Goal: Transaction & Acquisition: Book appointment/travel/reservation

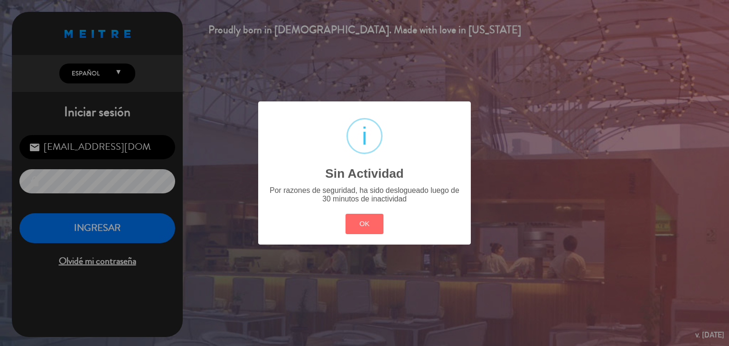
click at [343, 227] on div "OK Cancel" at bounding box center [364, 224] width 43 height 25
click at [384, 224] on div "OK Cancel" at bounding box center [364, 224] width 43 height 25
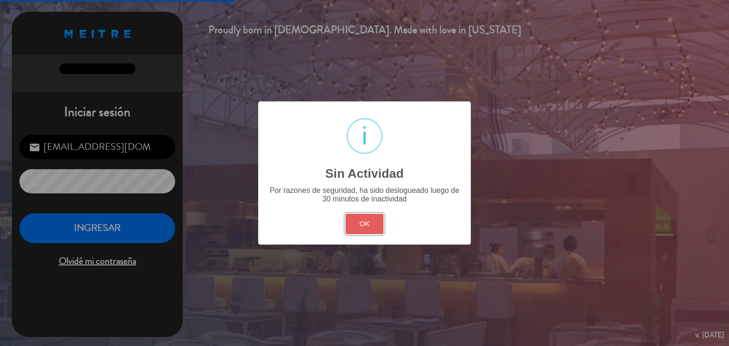
click at [366, 224] on button "OK" at bounding box center [364, 224] width 38 height 20
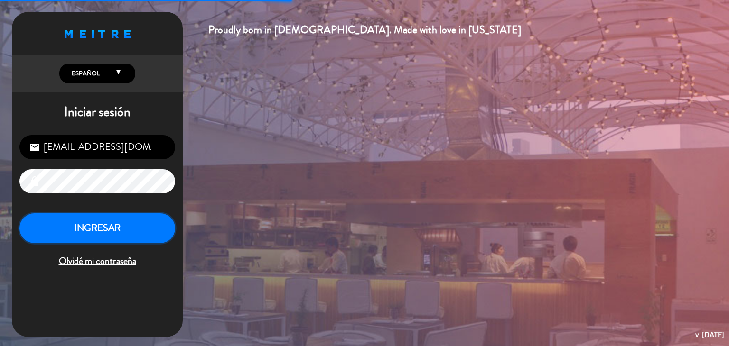
click at [137, 225] on button "INGRESAR" at bounding box center [97, 228] width 156 height 30
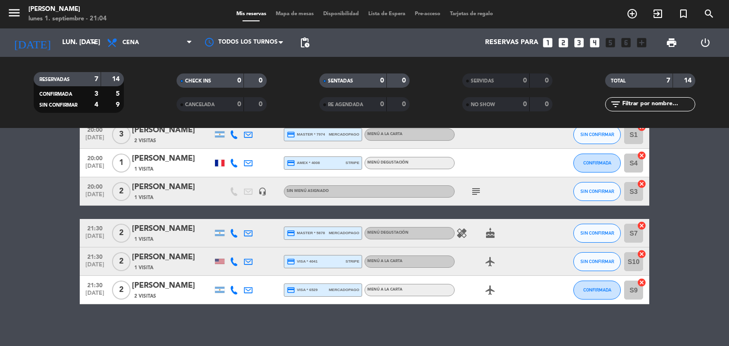
scroll to position [95, 0]
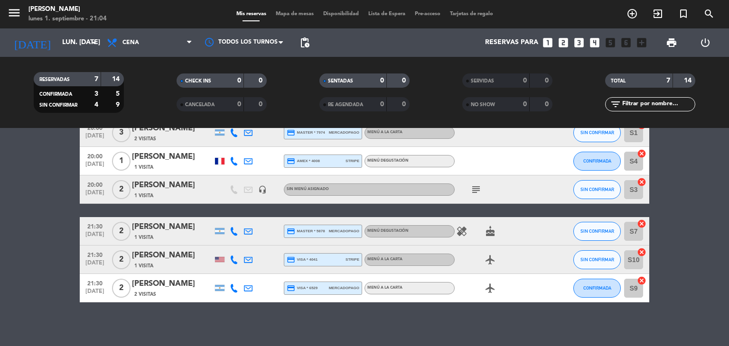
click at [567, 42] on icon "looks_two" at bounding box center [563, 43] width 12 height 12
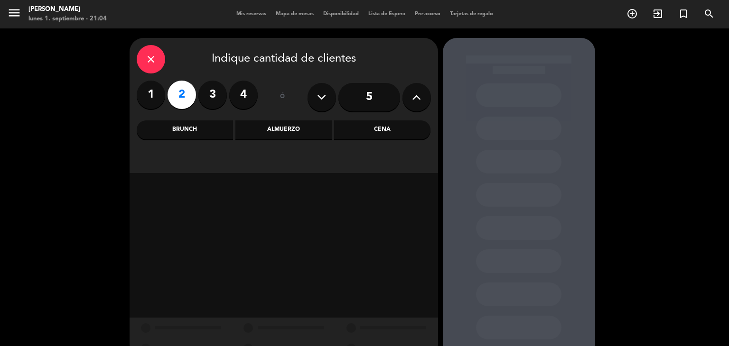
click at [411, 127] on div "Cena" at bounding box center [382, 129] width 96 height 19
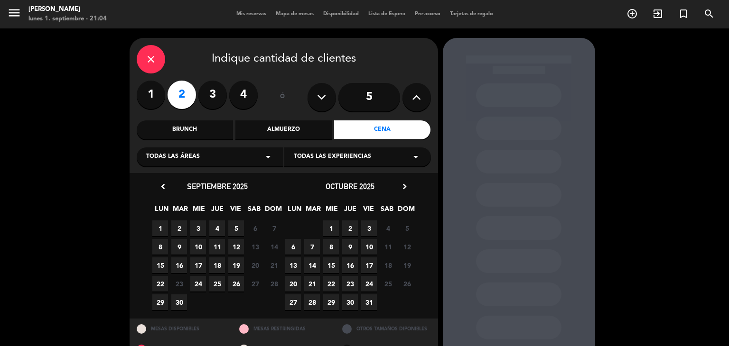
click at [158, 228] on span "1" at bounding box center [160, 229] width 16 height 16
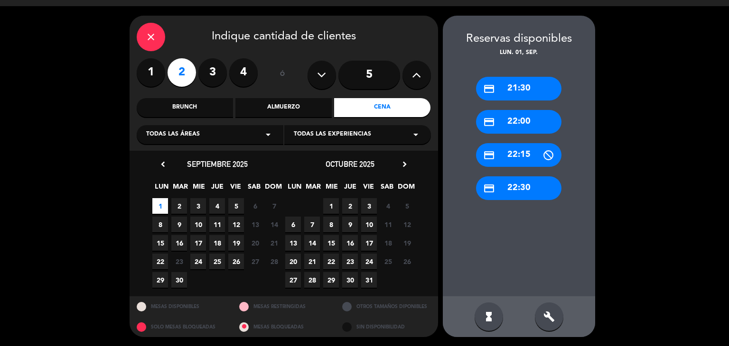
click at [532, 192] on div "credit_card 22:30" at bounding box center [518, 188] width 85 height 24
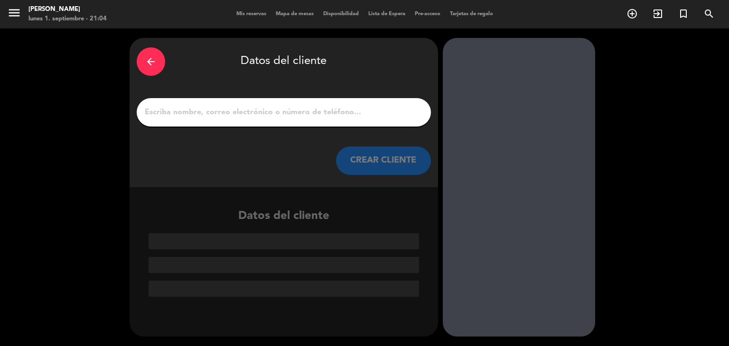
click at [532, 192] on div at bounding box center [519, 187] width 152 height 299
click at [150, 67] on div "arrow_back" at bounding box center [151, 61] width 28 height 28
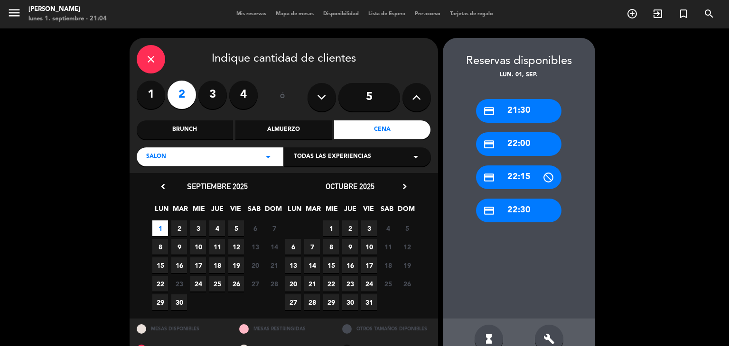
drag, startPoint x: 530, startPoint y: 129, endPoint x: 533, endPoint y: 148, distance: 18.7
click at [531, 135] on div "credit_card 21:30 credit_card 22:00 credit_card 22:15 credit_card 22:30" at bounding box center [519, 199] width 152 height 239
click at [533, 148] on div "credit_card 22:00" at bounding box center [518, 144] width 85 height 24
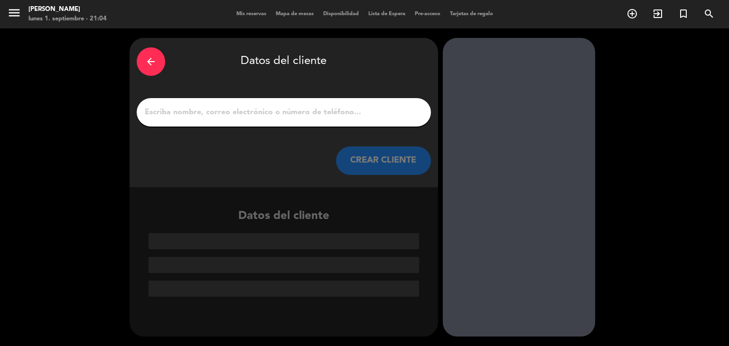
click at [199, 117] on input "1" at bounding box center [284, 112] width 280 height 13
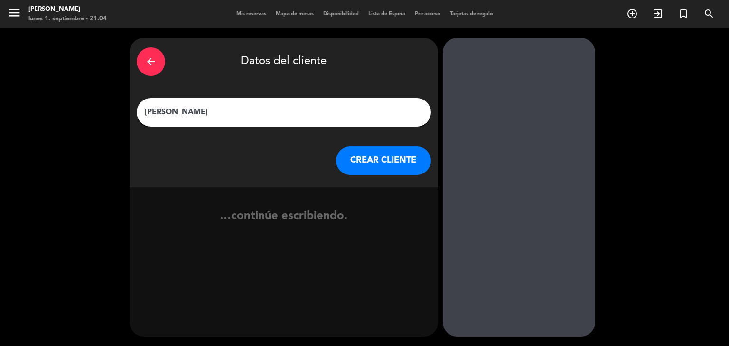
type input "[PERSON_NAME]"
click at [383, 167] on button "CREAR CLIENTE" at bounding box center [383, 161] width 95 height 28
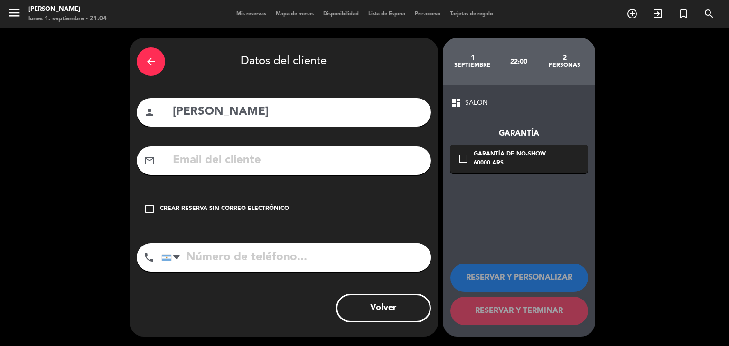
click at [231, 213] on div "Crear reserva sin correo electrónico" at bounding box center [224, 208] width 129 height 9
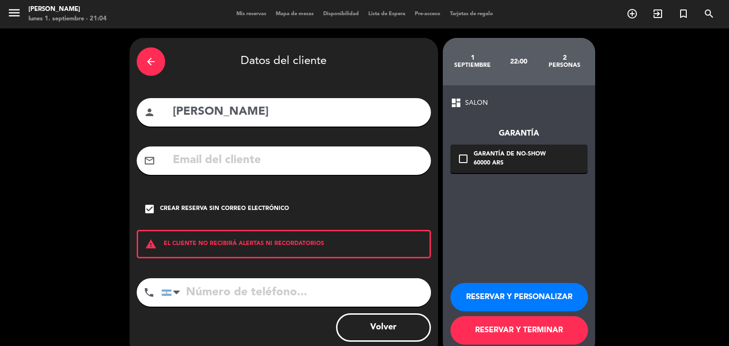
click at [518, 326] on button "RESERVAR Y TERMINAR" at bounding box center [519, 330] width 138 height 28
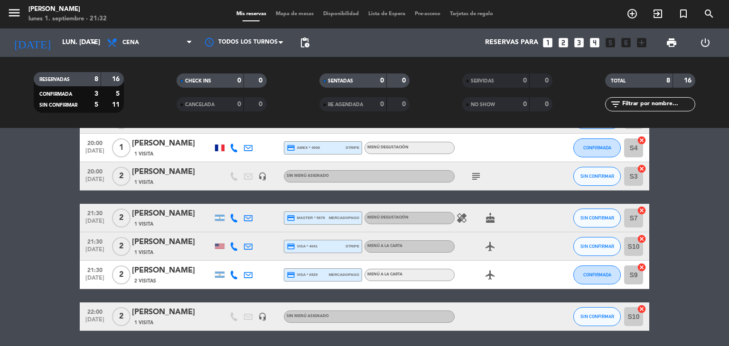
scroll to position [140, 0]
